Goal: Find specific page/section: Find specific page/section

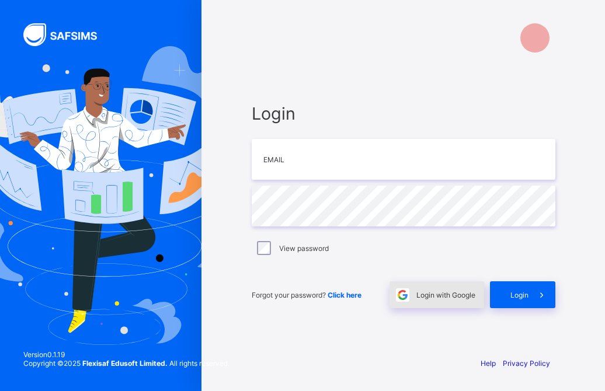
click at [453, 296] on span "Login with Google" at bounding box center [445, 295] width 59 height 9
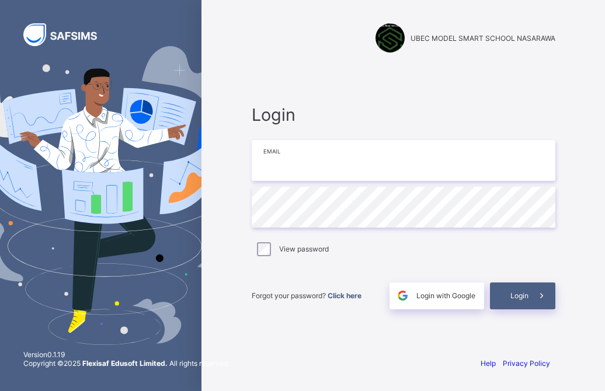
type input "**********"
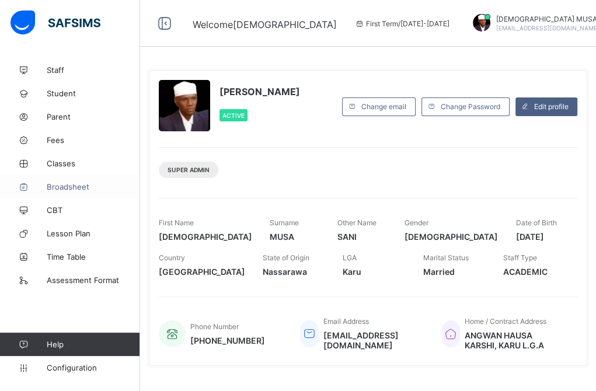
click at [69, 185] on span "Broadsheet" at bounding box center [93, 186] width 93 height 9
